Goal: Communication & Community: Answer question/provide support

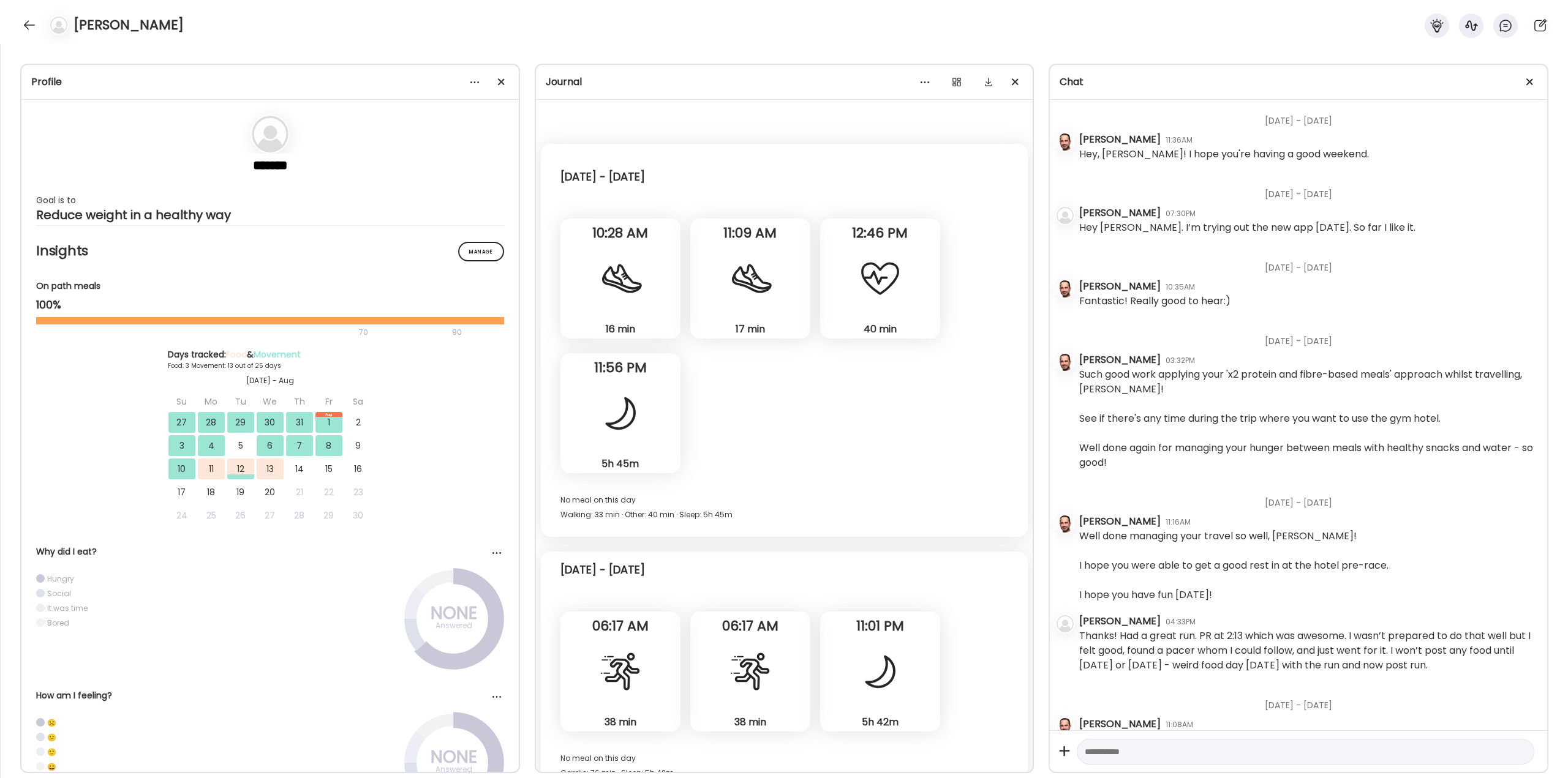
scroll to position [4930, 0]
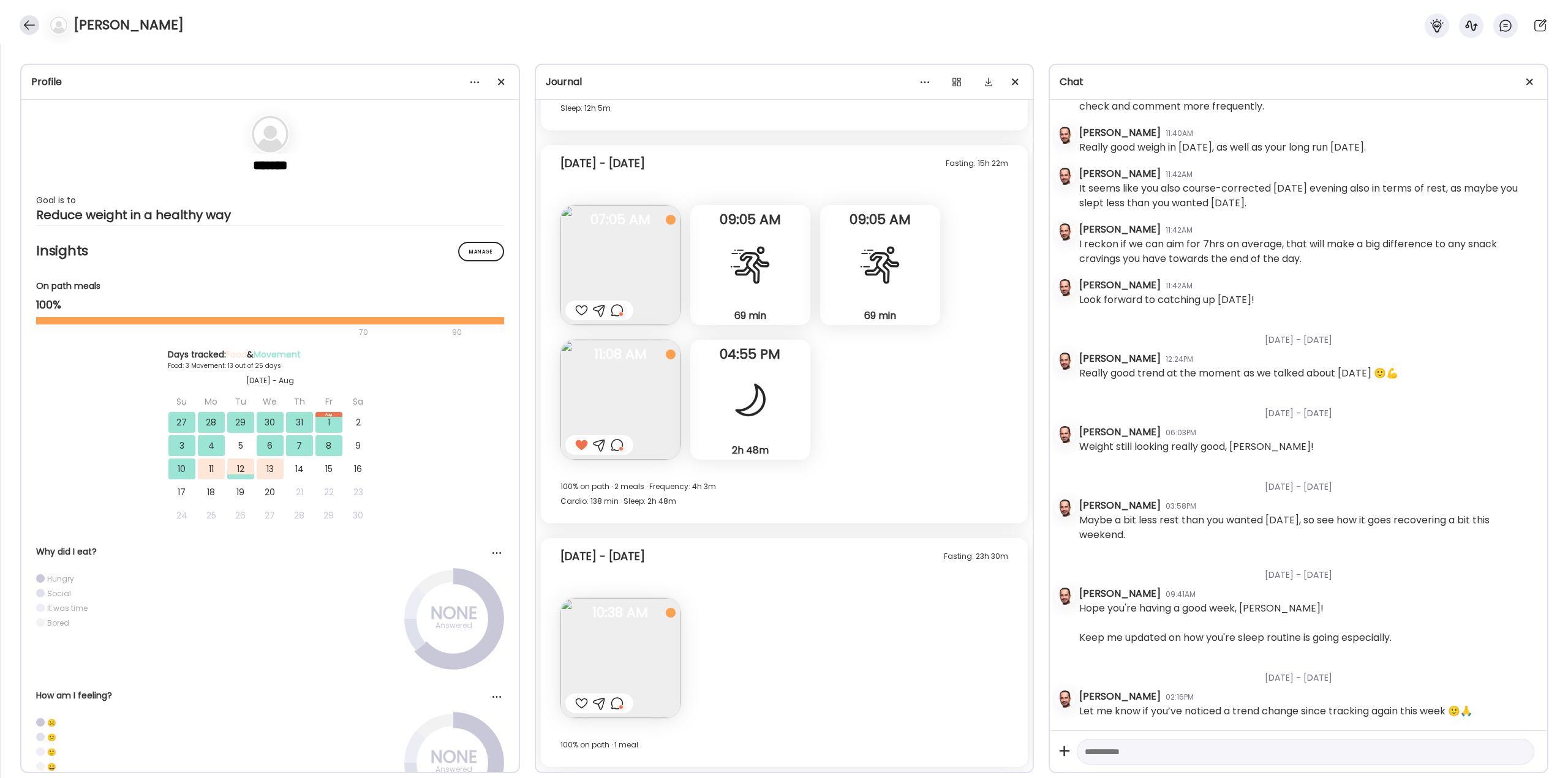
click at [21, 25] on div at bounding box center [29, 25] width 19 height 19
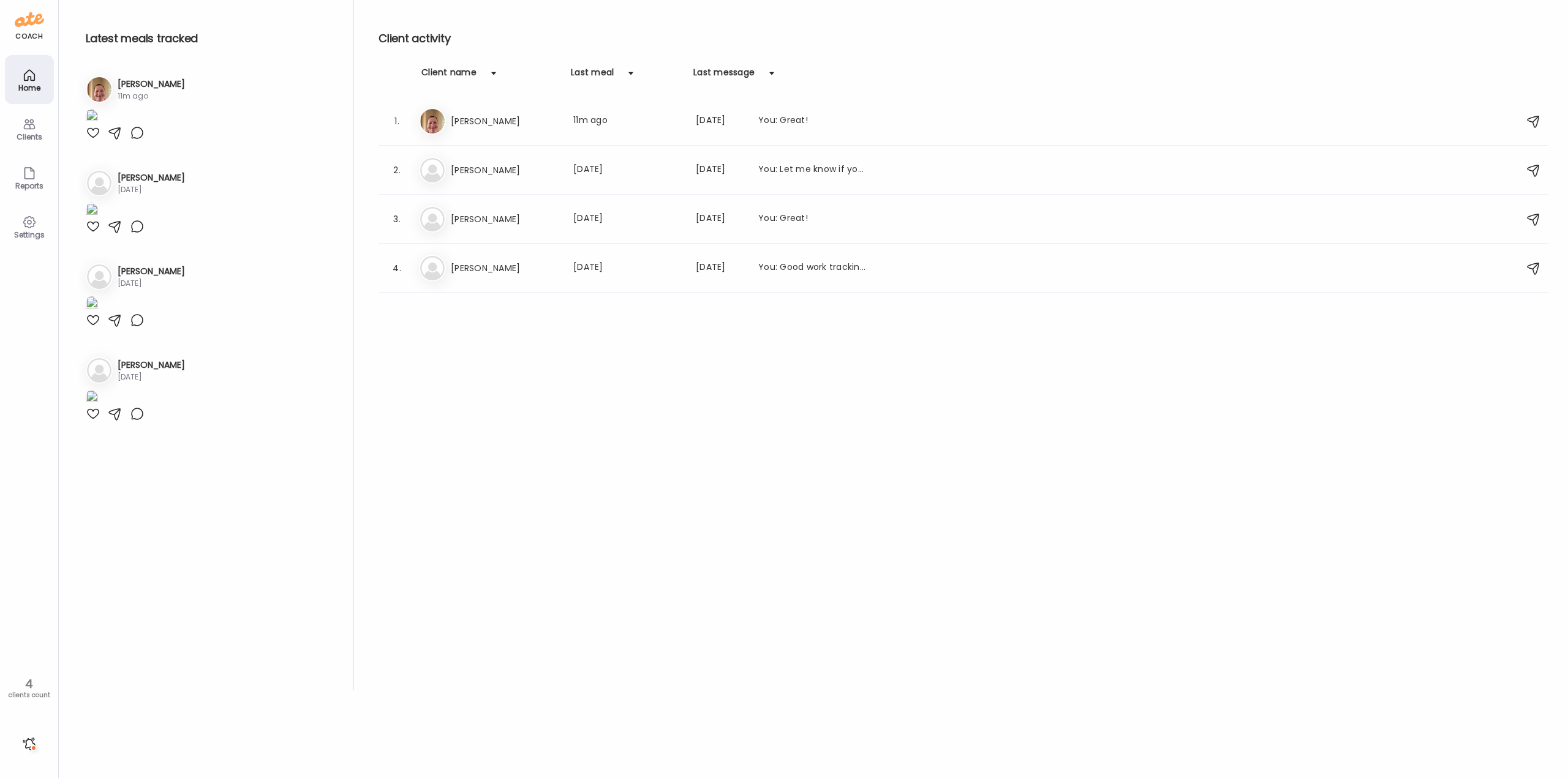
click at [31, 744] on div at bounding box center [29, 743] width 19 height 19
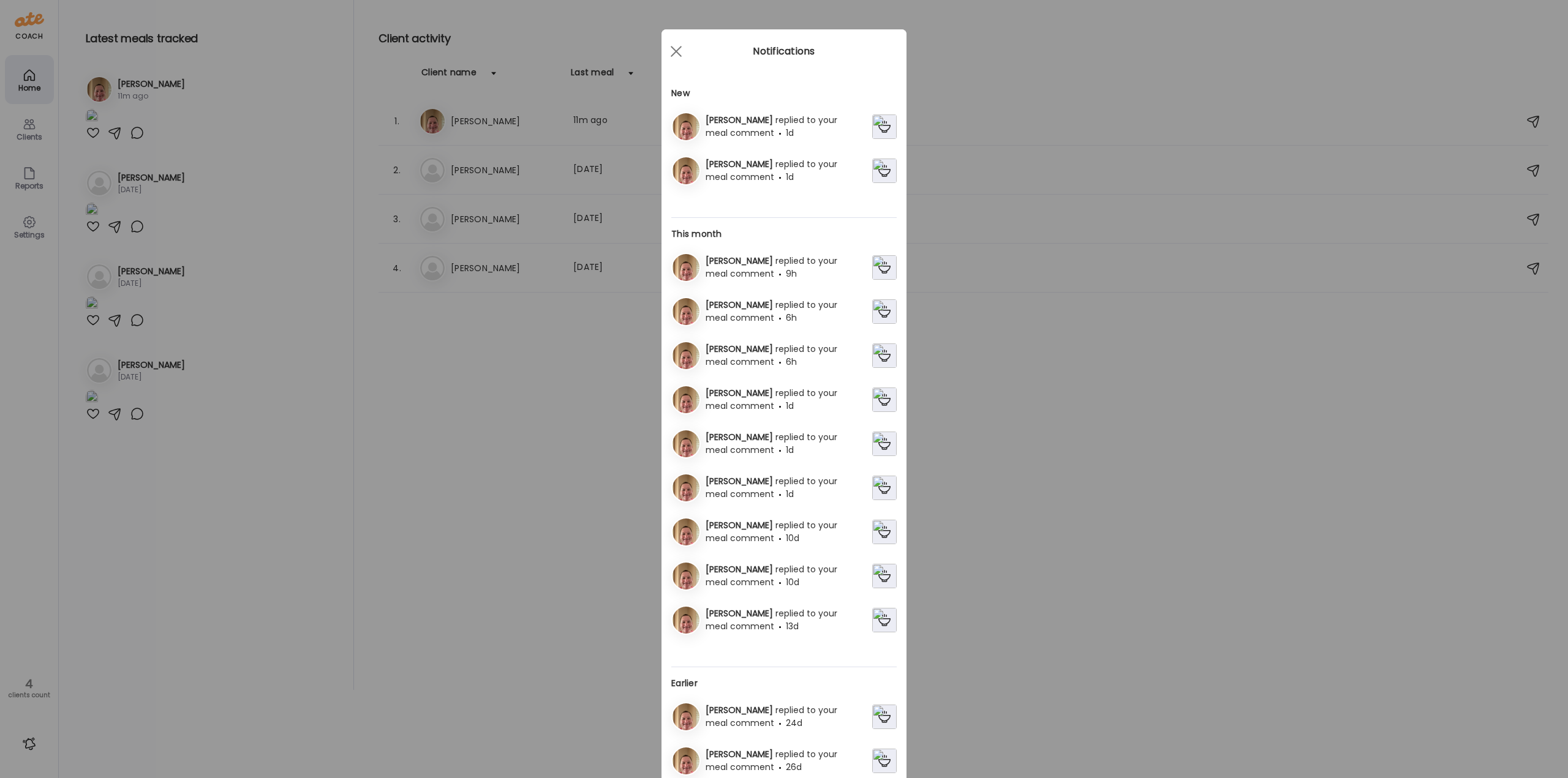
click at [778, 131] on div "[PERSON_NAME] replied to your meal comment 1d" at bounding box center [786, 127] width 172 height 26
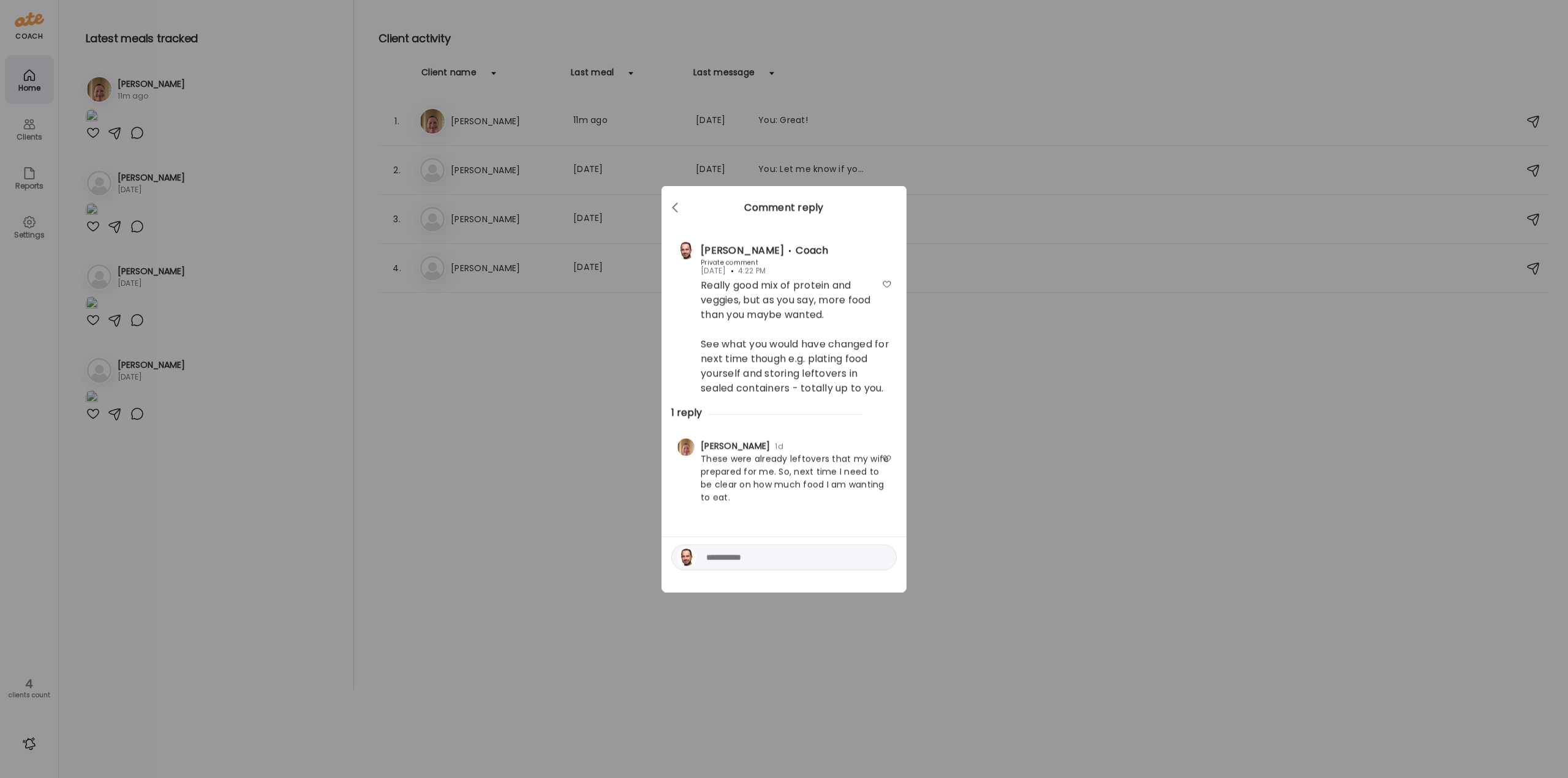
click at [756, 560] on textarea at bounding box center [789, 557] width 165 height 14
type textarea "**********"
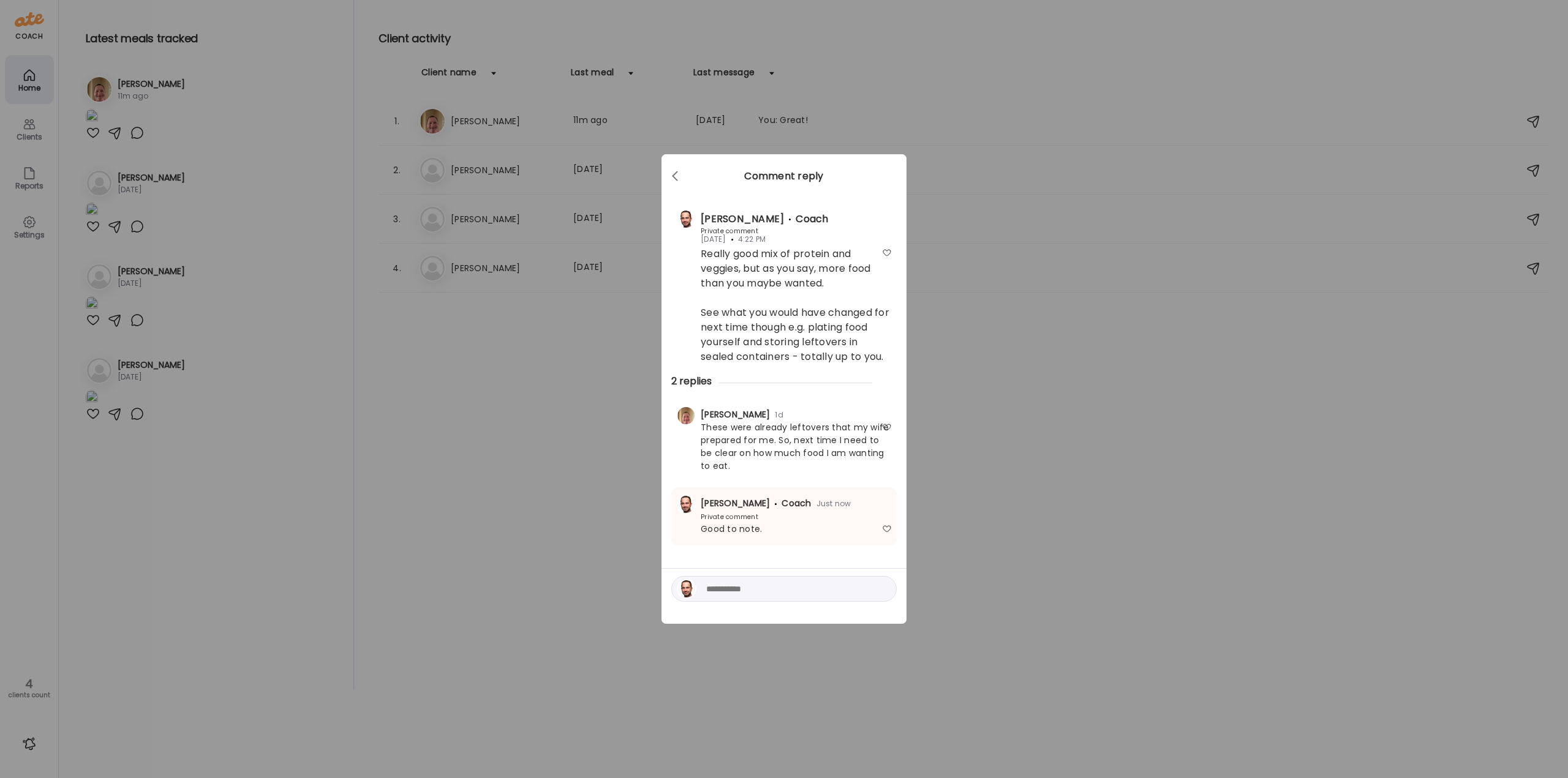
click at [553, 550] on div "Ate Coach Dashboard Wahoo! It’s official Take a moment to set up your Coach Pro…" at bounding box center [784, 389] width 1568 height 778
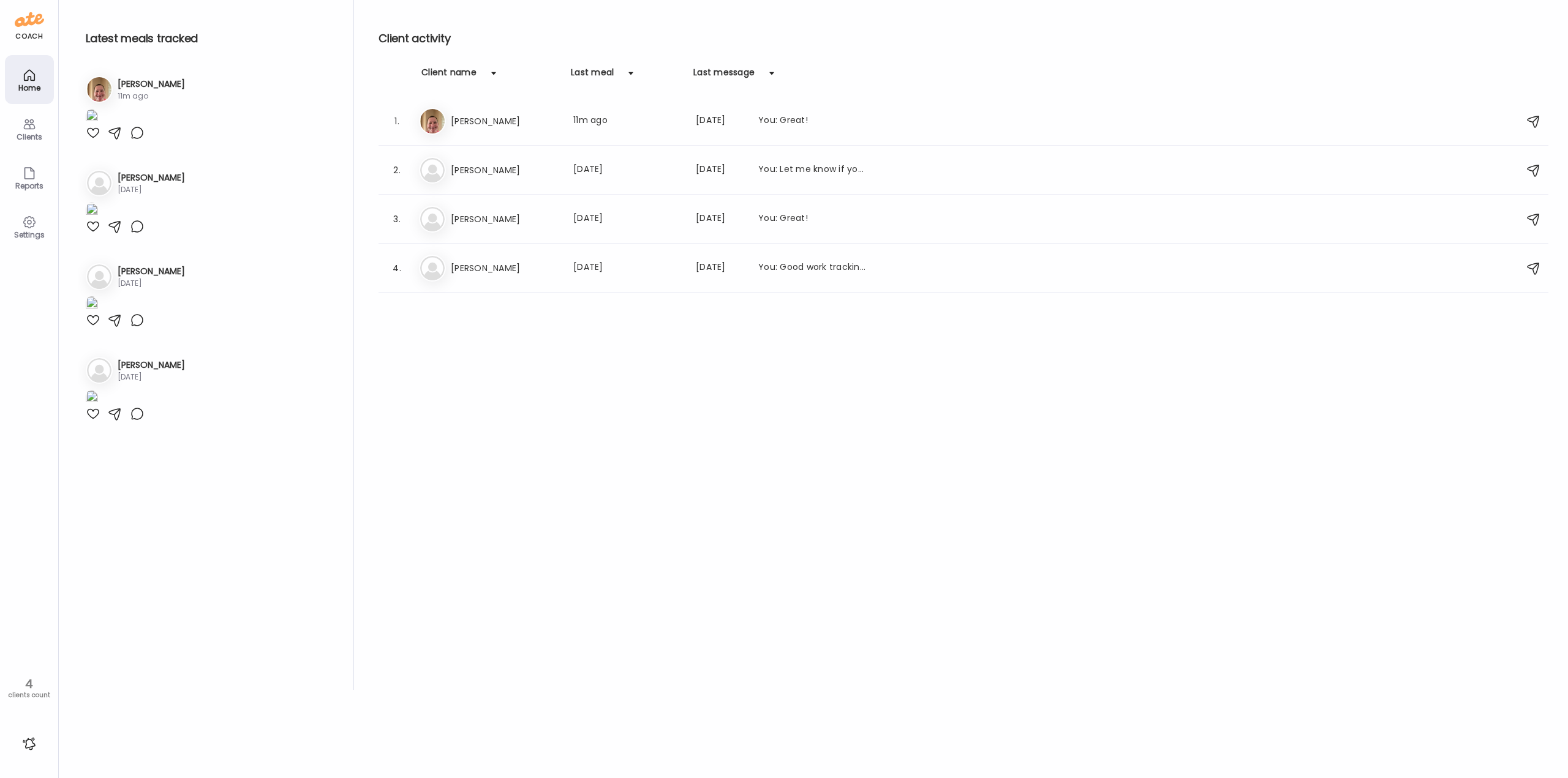
click at [28, 749] on div at bounding box center [29, 743] width 19 height 19
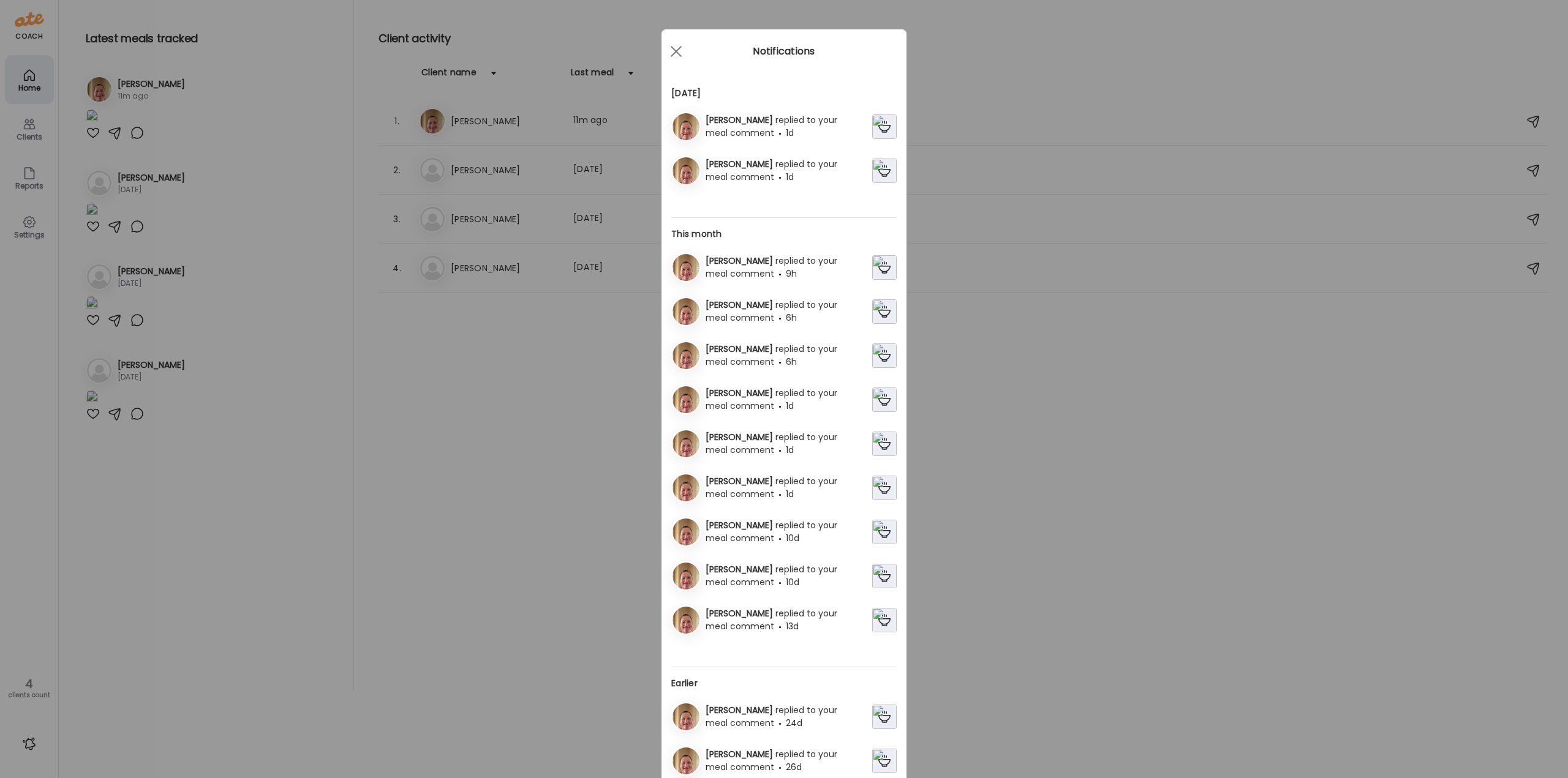
click at [776, 171] on div "[PERSON_NAME] replied to your meal comment 1d" at bounding box center [786, 171] width 172 height 26
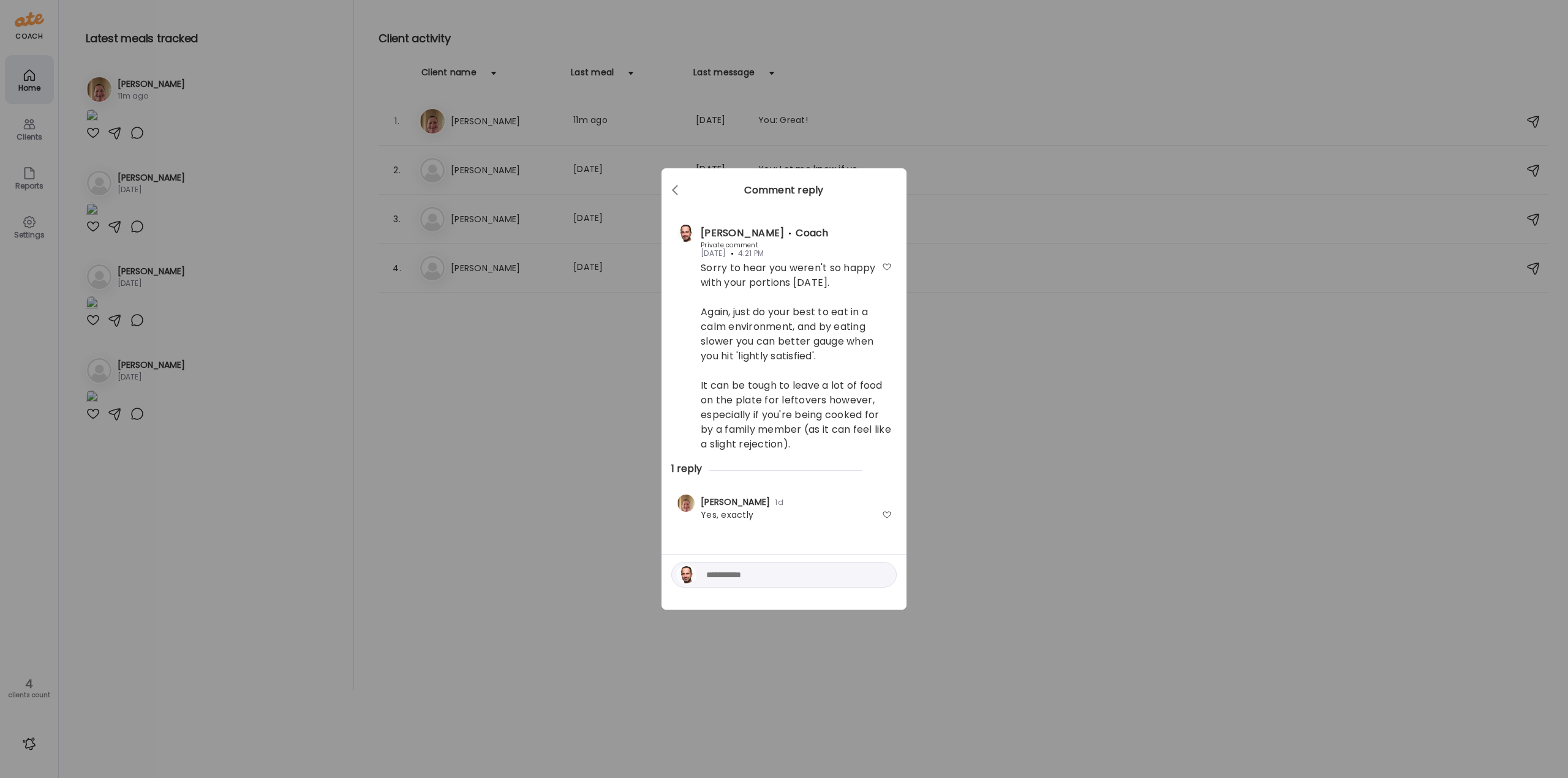
click at [885, 515] on div at bounding box center [887, 515] width 10 height 10
click at [1000, 473] on div "Ate Coach Dashboard Wahoo! It’s official Take a moment to set up your Coach Pro…" at bounding box center [784, 389] width 1568 height 778
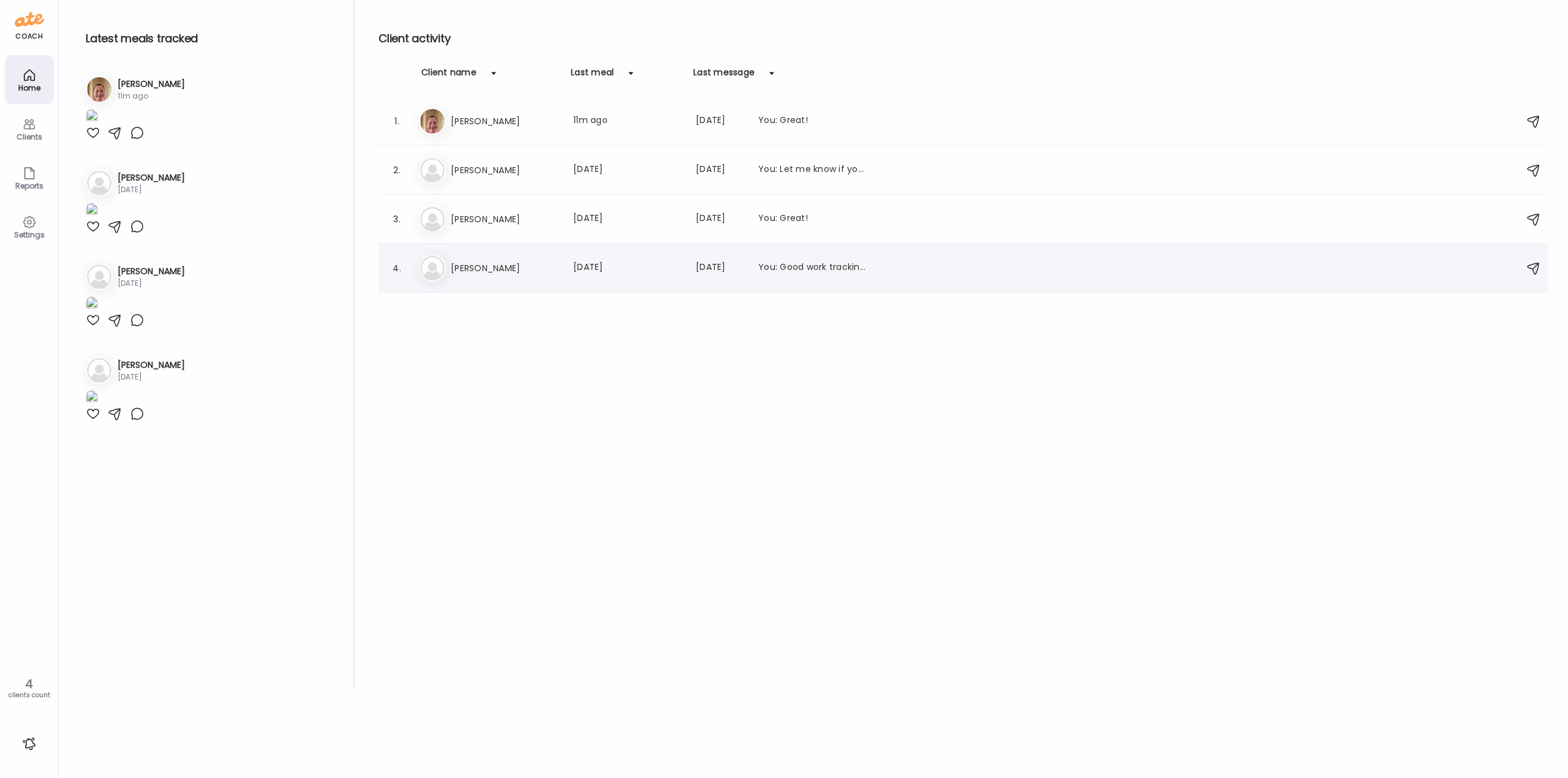
click at [491, 248] on div "4. Mi [PERSON_NAME] Last meal: [DATE] Last message: [DATE] You: Good work track…" at bounding box center [962, 268] width 1170 height 49
click at [499, 264] on h3 "[PERSON_NAME]" at bounding box center [505, 268] width 107 height 14
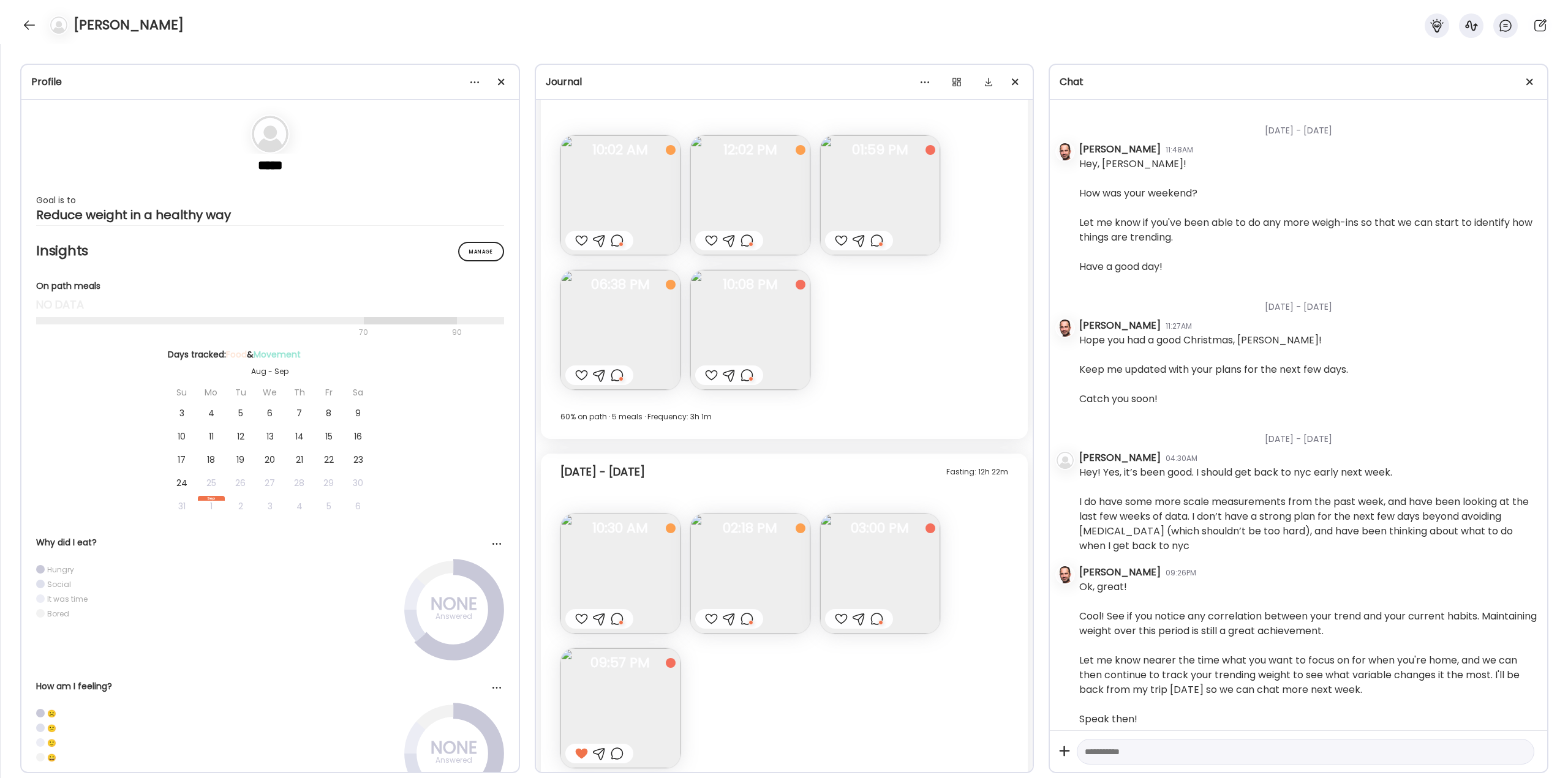
scroll to position [1131, 0]
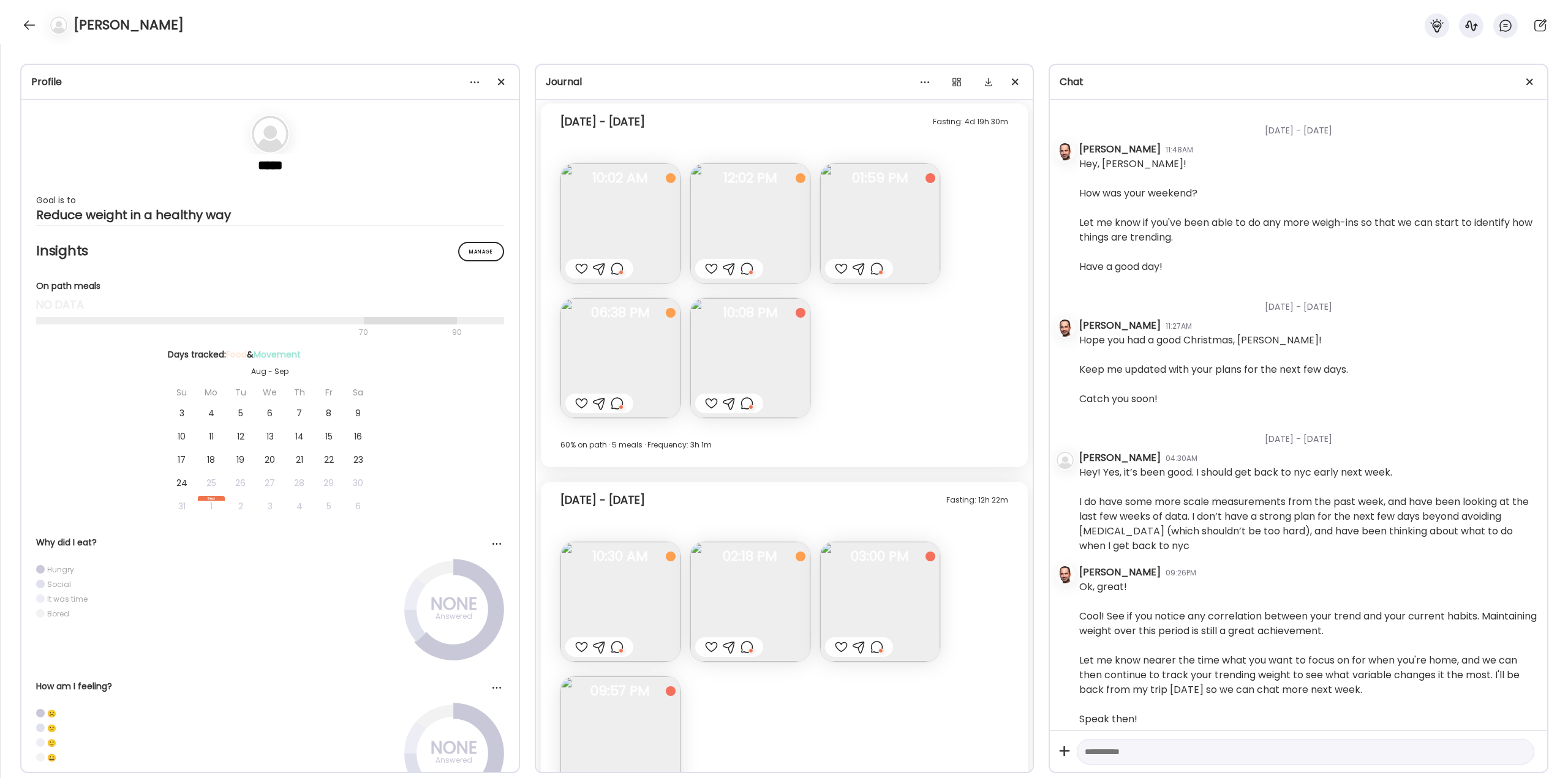
click at [442, 8] on div "[PERSON_NAME]" at bounding box center [784, 22] width 1568 height 44
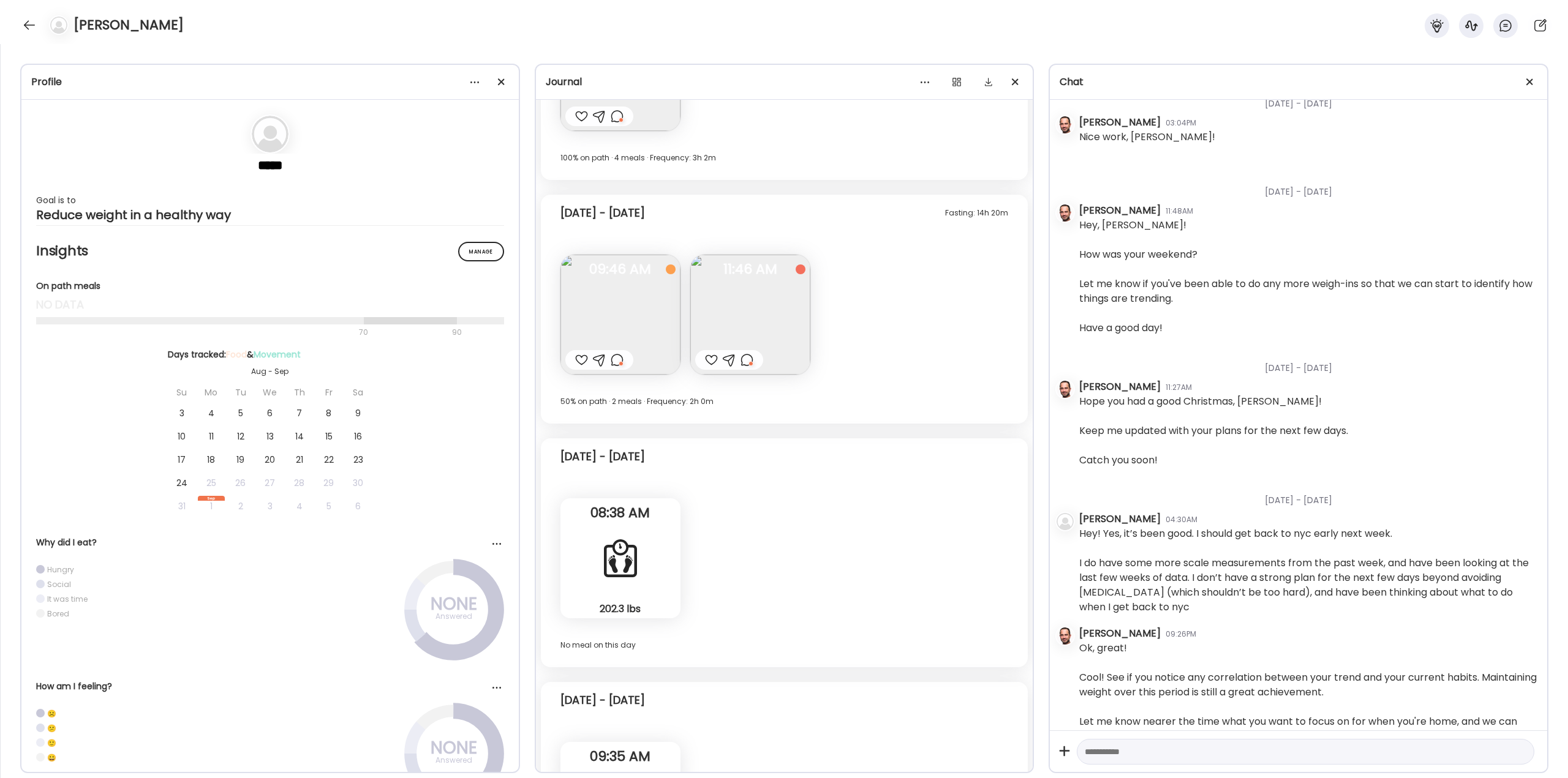
scroll to position [4020, 0]
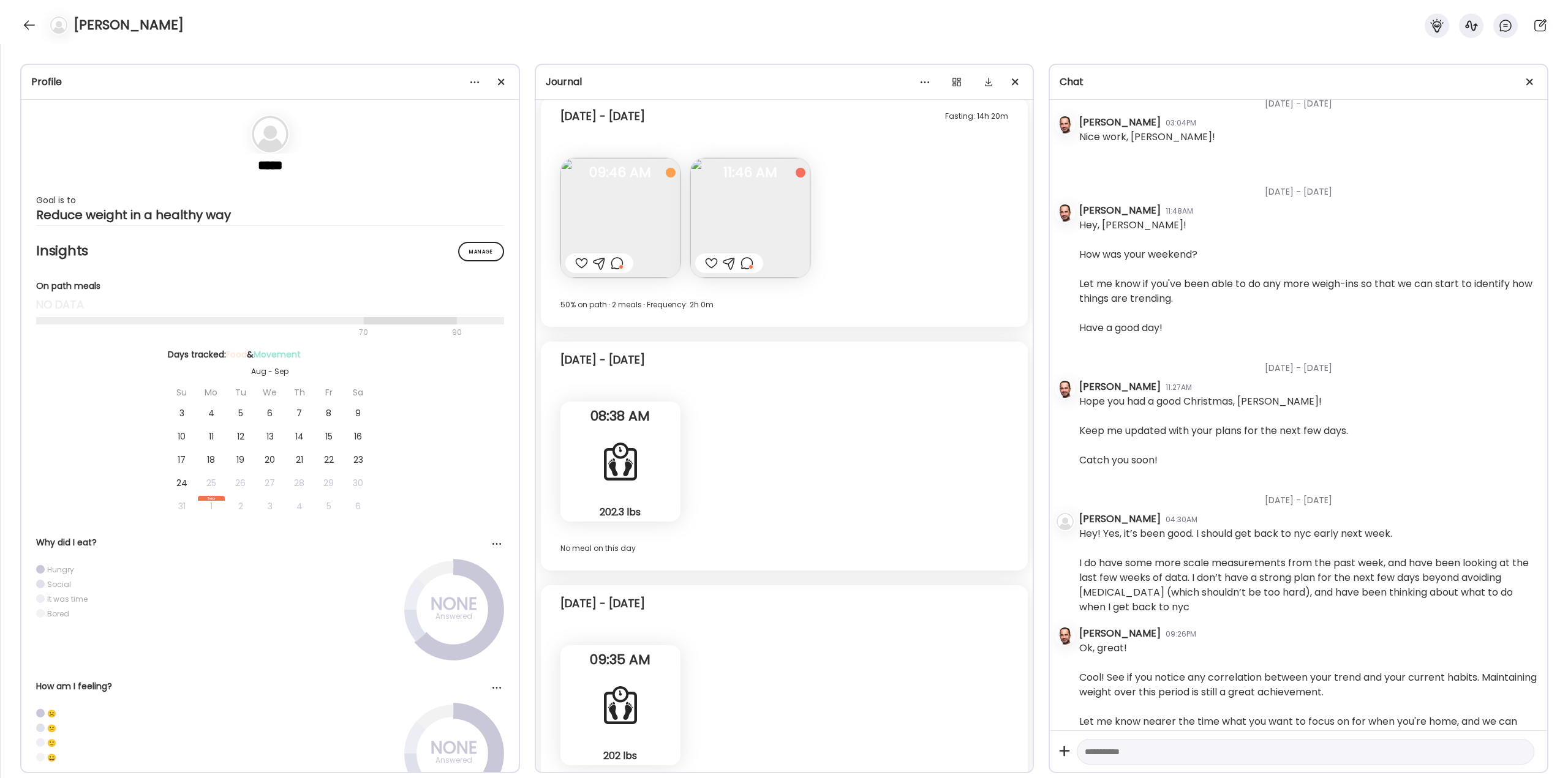
drag, startPoint x: 1022, startPoint y: 381, endPoint x: 1017, endPoint y: 282, distance: 99.1
click at [1020, 266] on div "Fasting: 13h 8m [DATE] - [DATE] Overnight oats (300 cals) Questions not answere…" at bounding box center [784, 305] width 497 height 1170
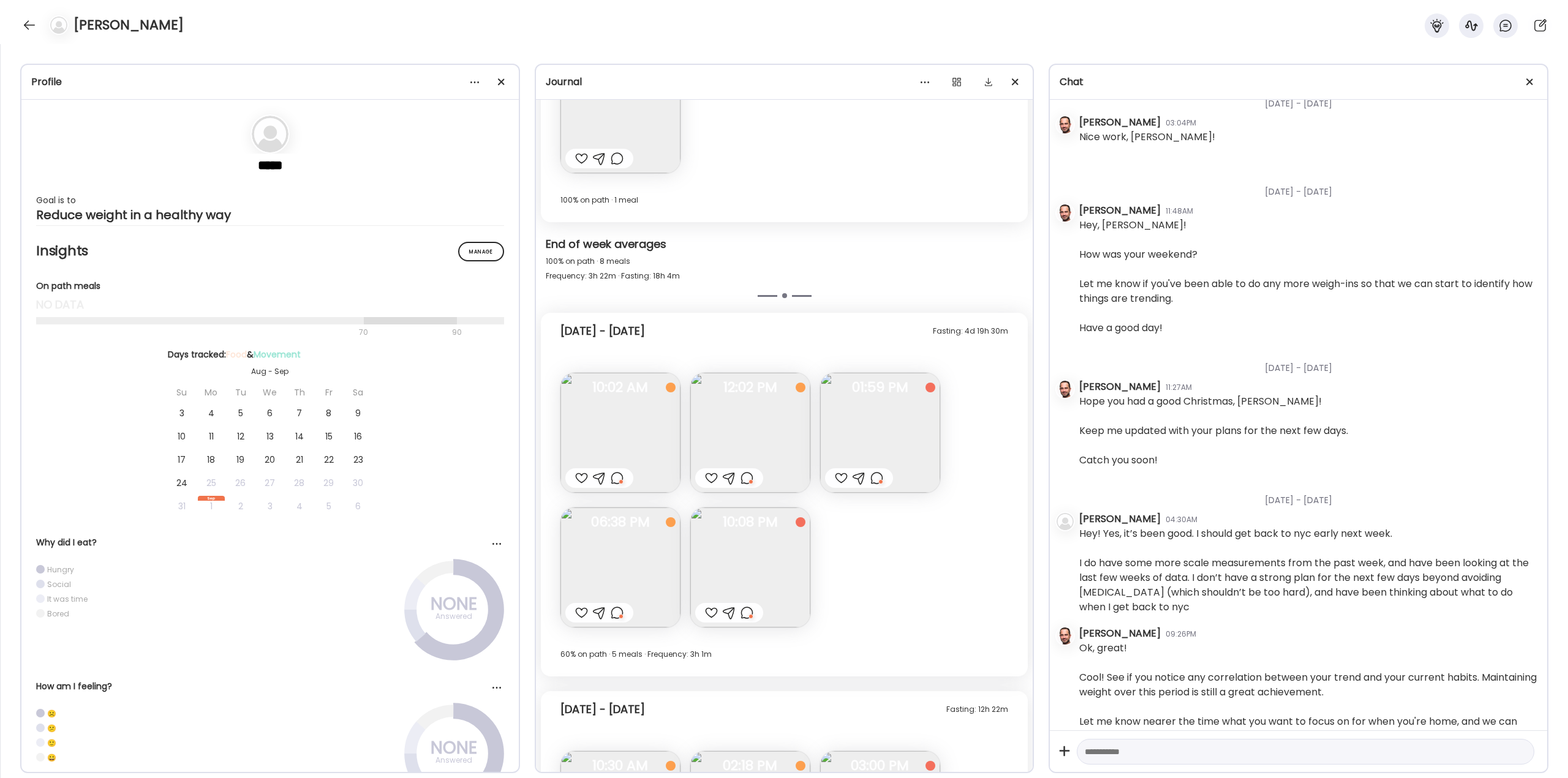
scroll to position [928, 0]
click at [1266, 408] on div "Hope you had a good Christmas, [PERSON_NAME]! Keep me updated with your plans f…" at bounding box center [1213, 431] width 269 height 74
